Goal: Find specific page/section: Find specific page/section

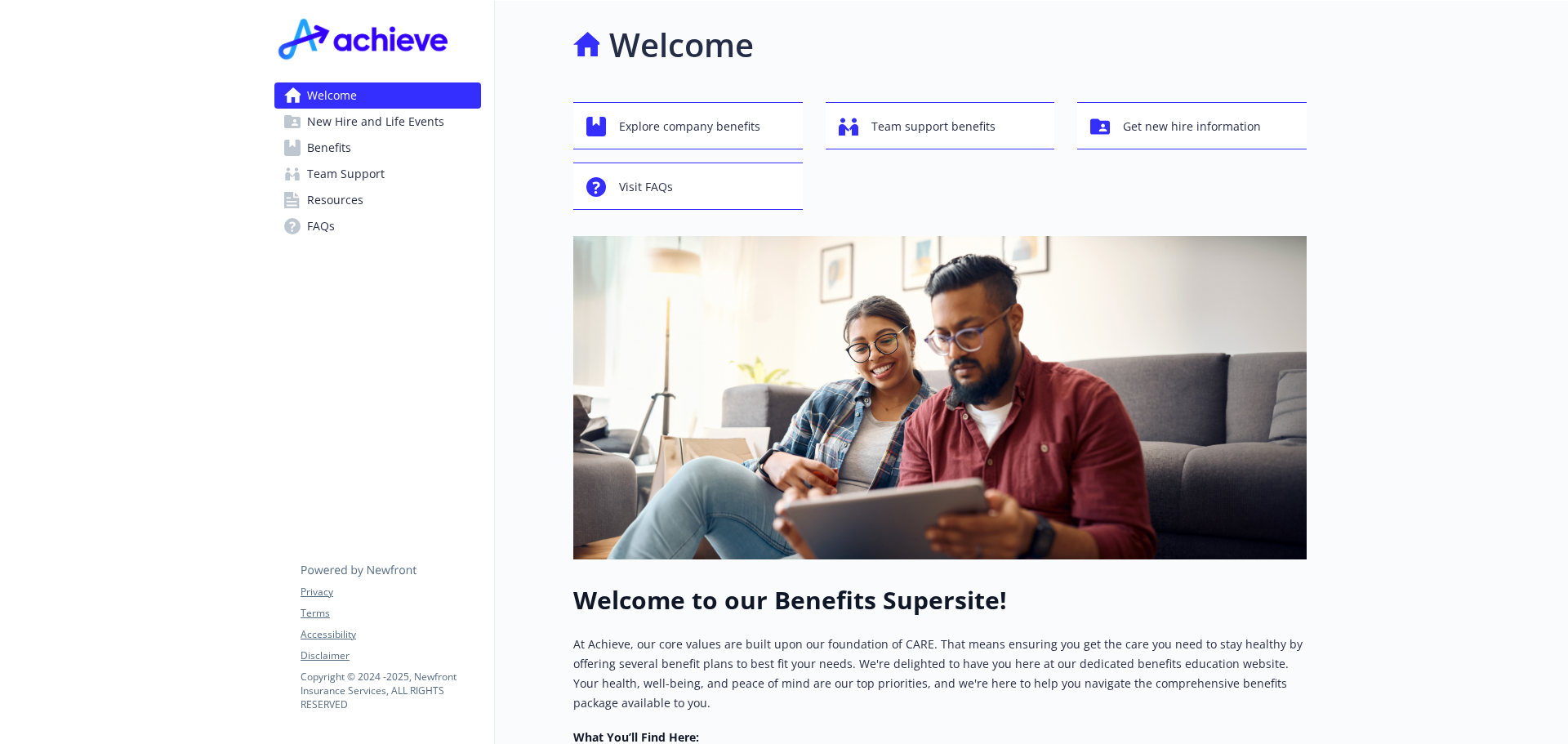
click at [353, 176] on span "Team Support" at bounding box center [346, 174] width 78 height 27
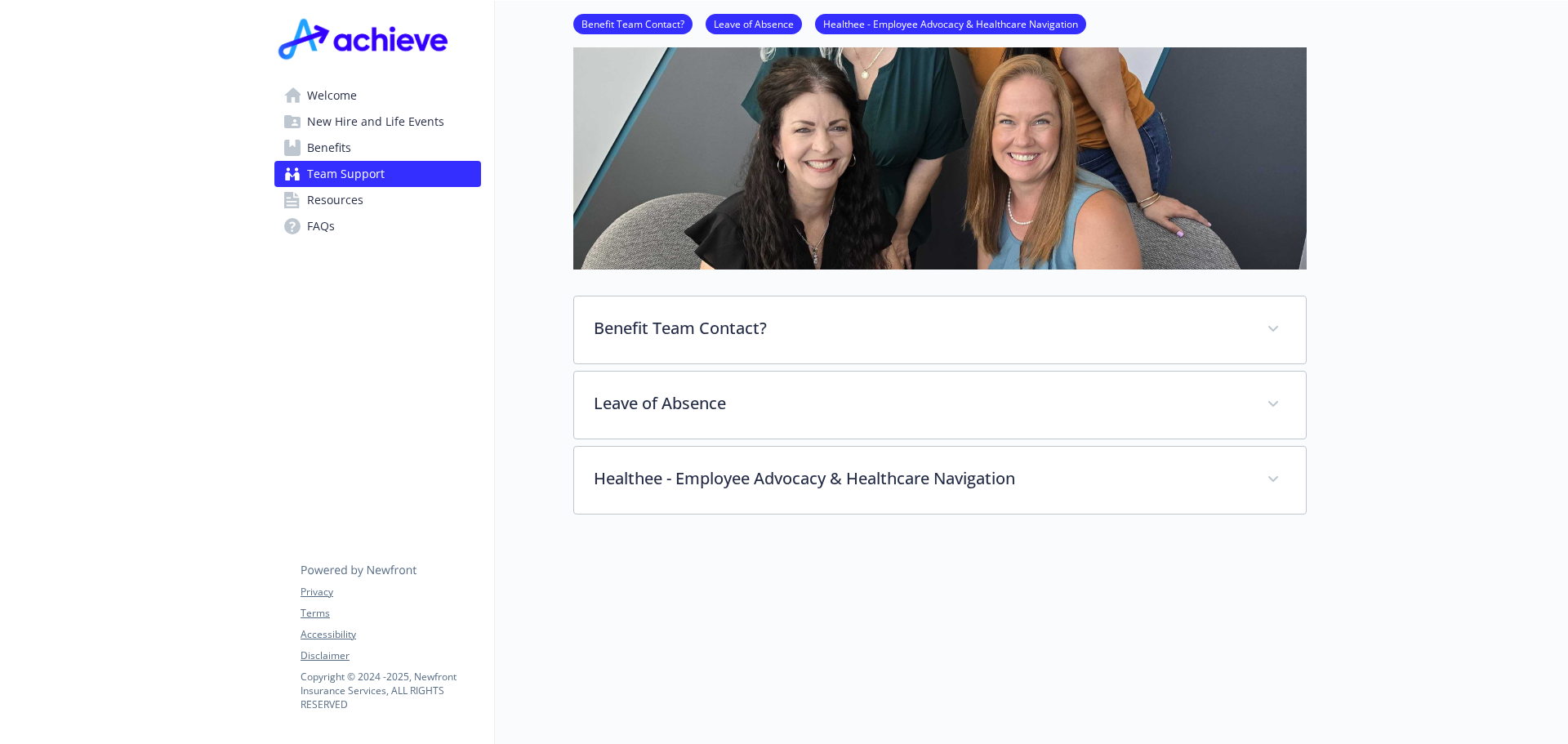
scroll to position [327, 0]
